Goal: Browse casually

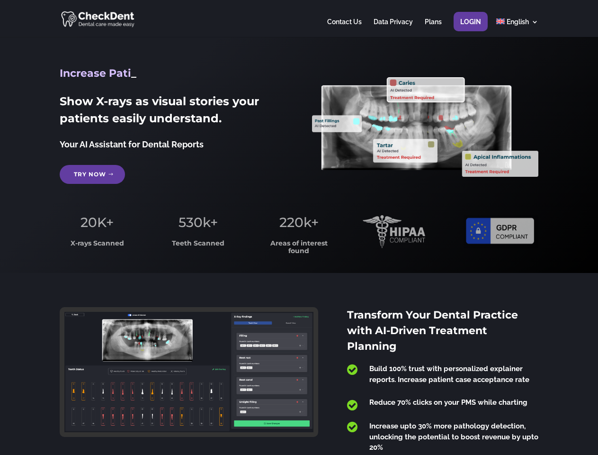
click at [299, 227] on span "220k+" at bounding box center [298, 222] width 39 height 16
click at [299, 18] on div at bounding box center [299, 18] width 478 height 37
click at [299, 227] on span "220k+" at bounding box center [298, 222] width 39 height 16
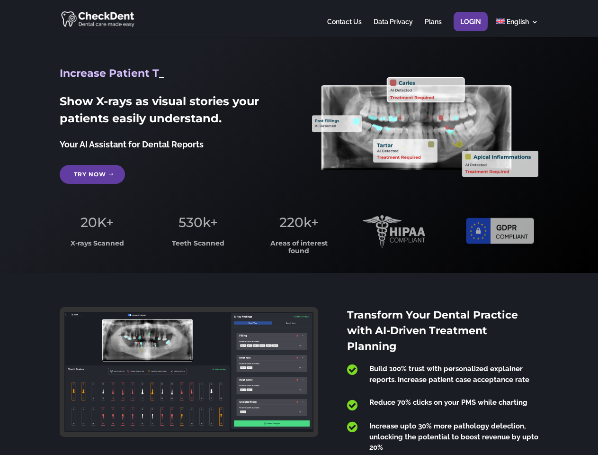
click at [299, 18] on div at bounding box center [299, 18] width 478 height 37
